Goal: Transaction & Acquisition: Download file/media

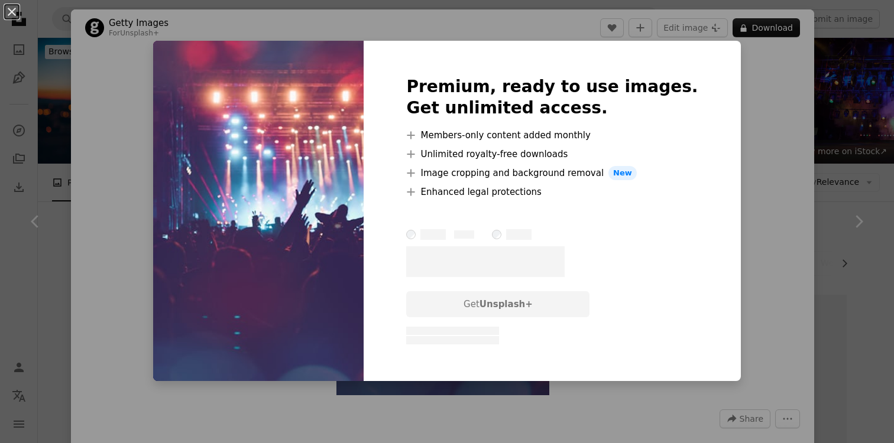
scroll to position [711, 0]
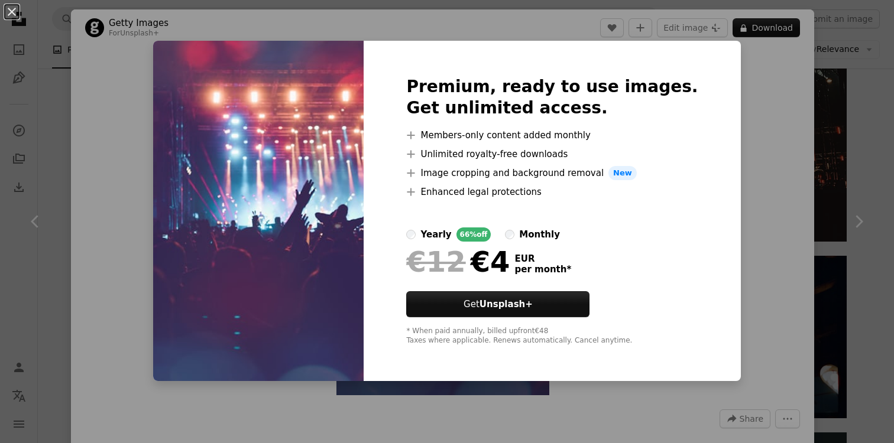
click at [843, 115] on div "An X shape Premium, ready to use images. Get unlimited access. A plus sign Memb…" at bounding box center [447, 221] width 894 height 443
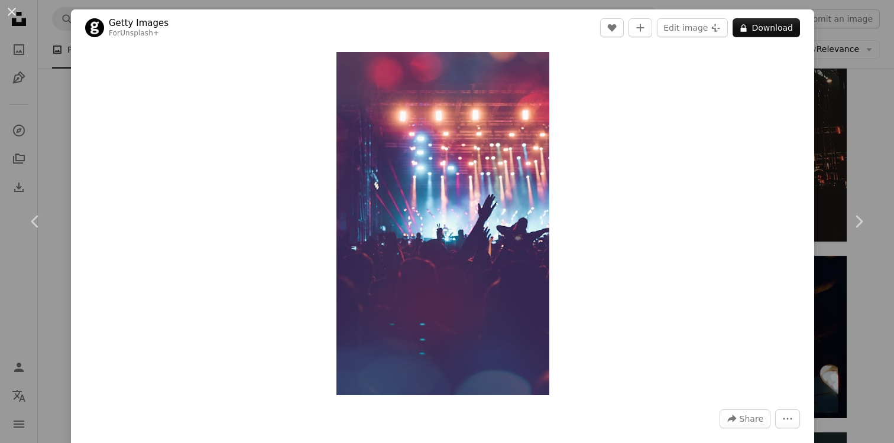
click at [863, 134] on div "An X shape Chevron left Chevron right Getty Images For Unsplash+ A heart A plus…" at bounding box center [447, 221] width 894 height 443
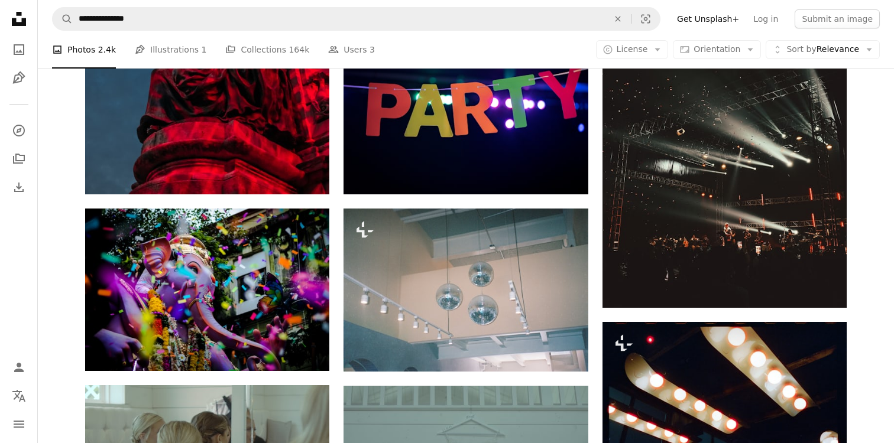
scroll to position [702, 0]
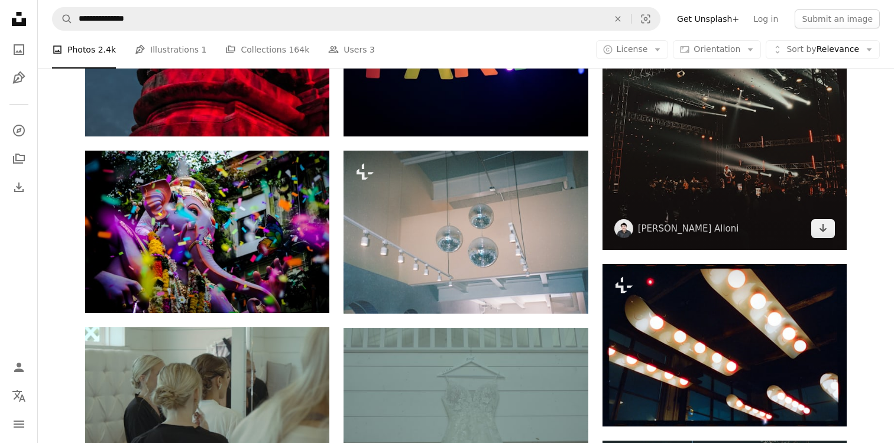
click at [632, 173] on img at bounding box center [725, 87] width 244 height 326
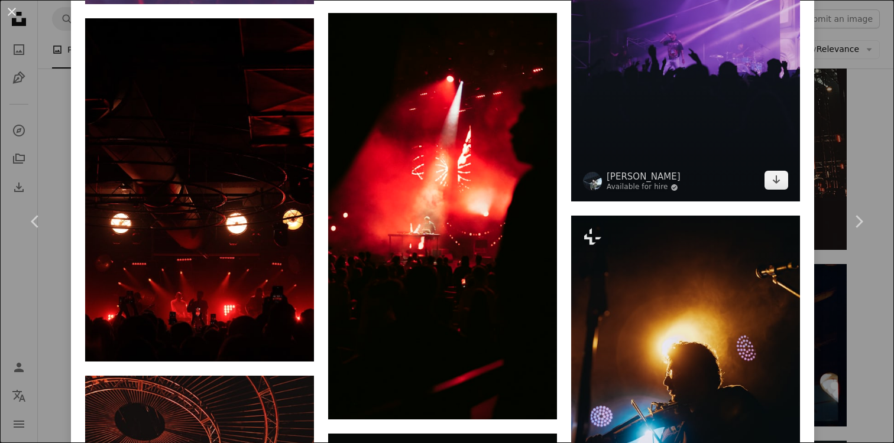
scroll to position [1990, 0]
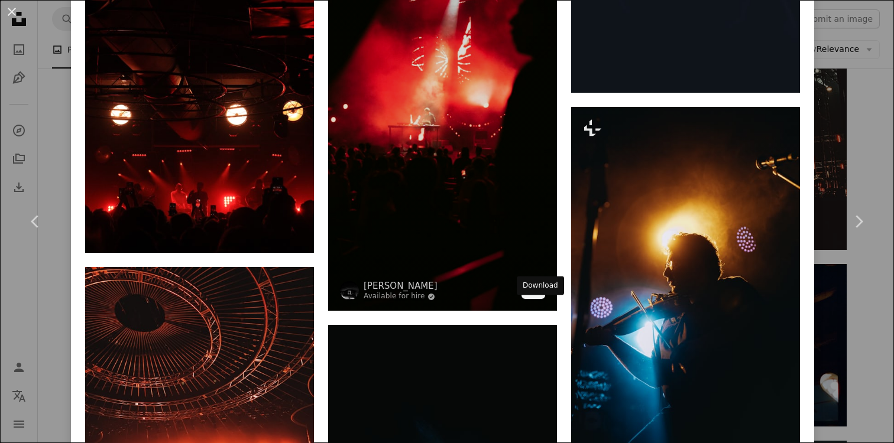
click at [537, 293] on icon "Download" at bounding box center [534, 289] width 8 height 8
